Goal: Task Accomplishment & Management: Manage account settings

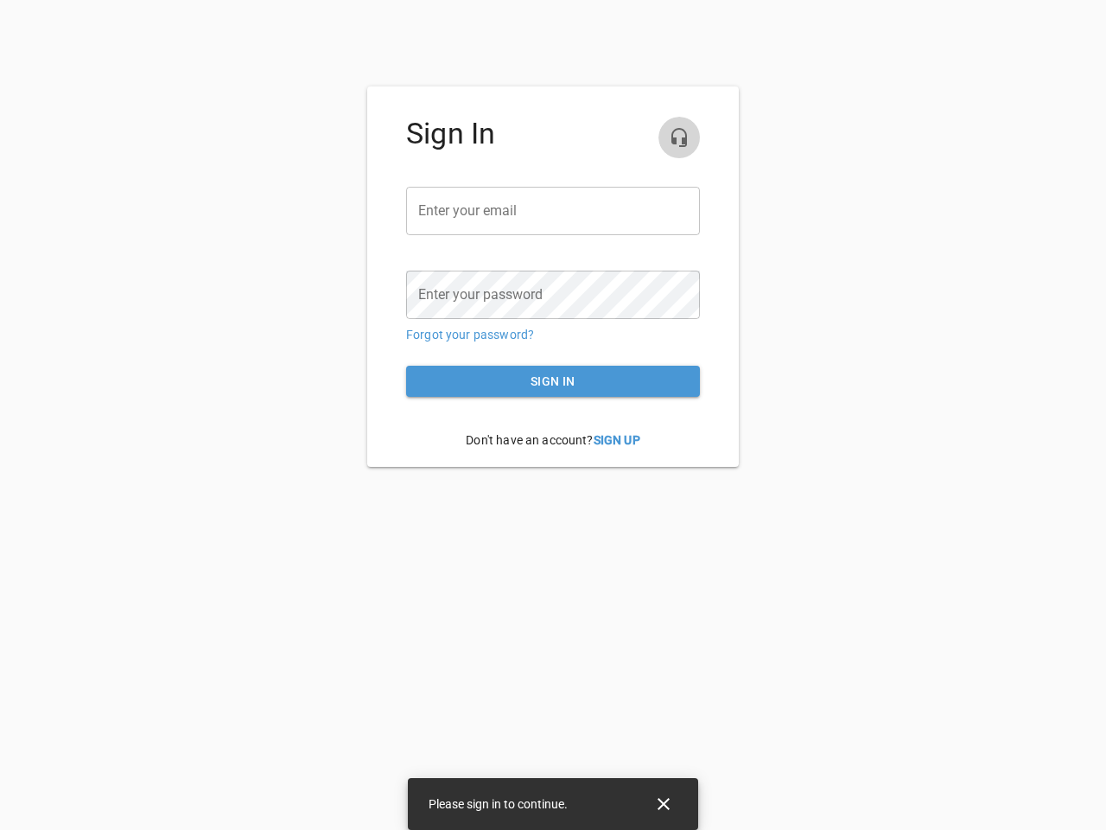
click at [679, 137] on icon "button" at bounding box center [679, 137] width 21 height 21
click at [553, 211] on input "email" at bounding box center [553, 211] width 294 height 48
click at [664, 804] on icon "Close" at bounding box center [664, 804] width 12 height 12
